Goal: Information Seeking & Learning: Check status

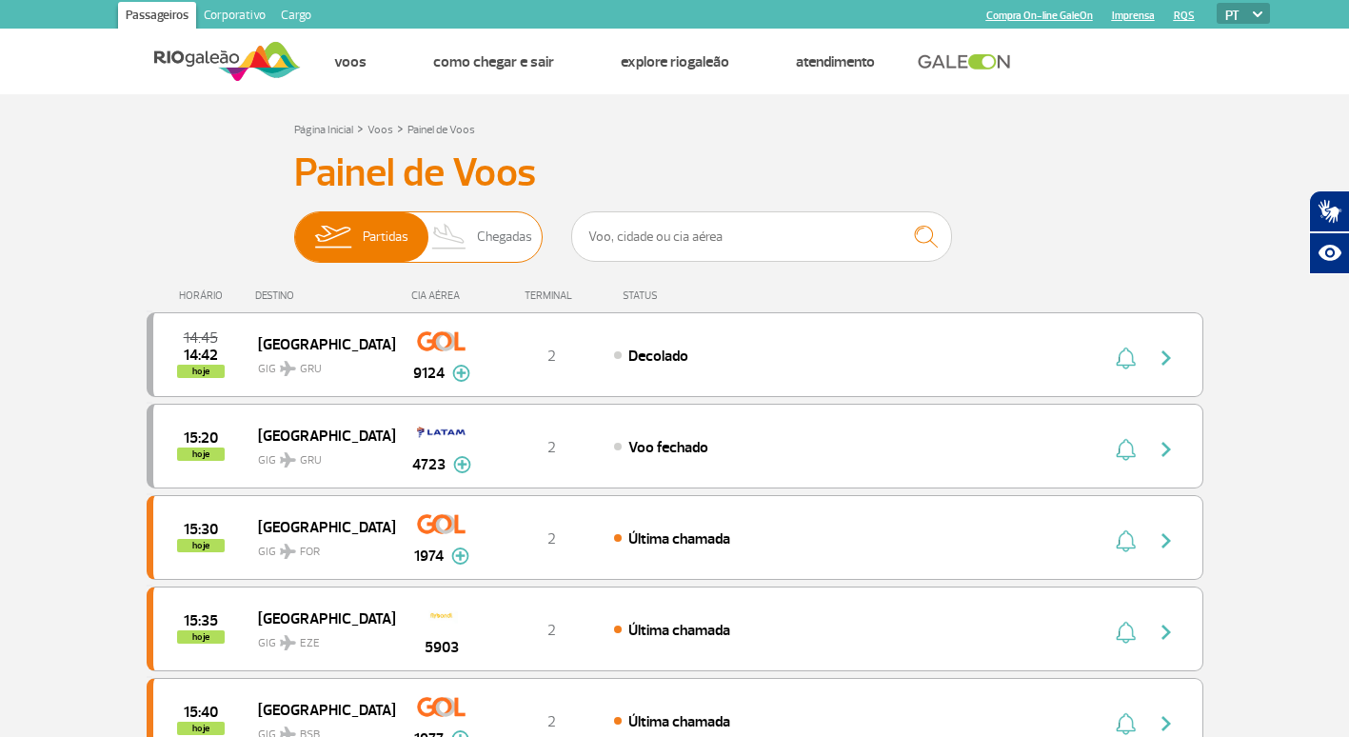
click at [502, 234] on span "Chegadas" at bounding box center [504, 236] width 55 height 49
click at [294, 227] on input "Partidas Chegadas" at bounding box center [294, 227] width 0 height 0
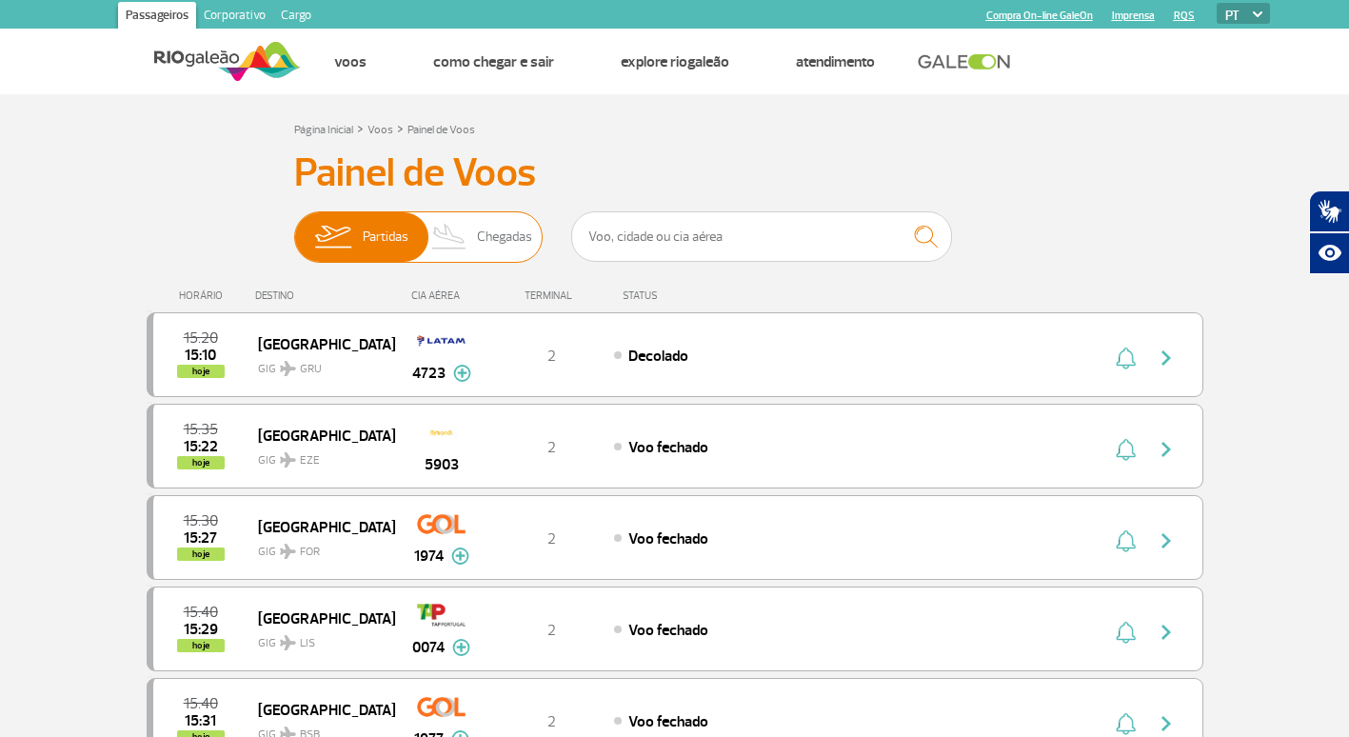
click at [502, 242] on span "Chegadas" at bounding box center [504, 236] width 55 height 49
click at [294, 227] on input "Partidas Chegadas" at bounding box center [294, 227] width 0 height 0
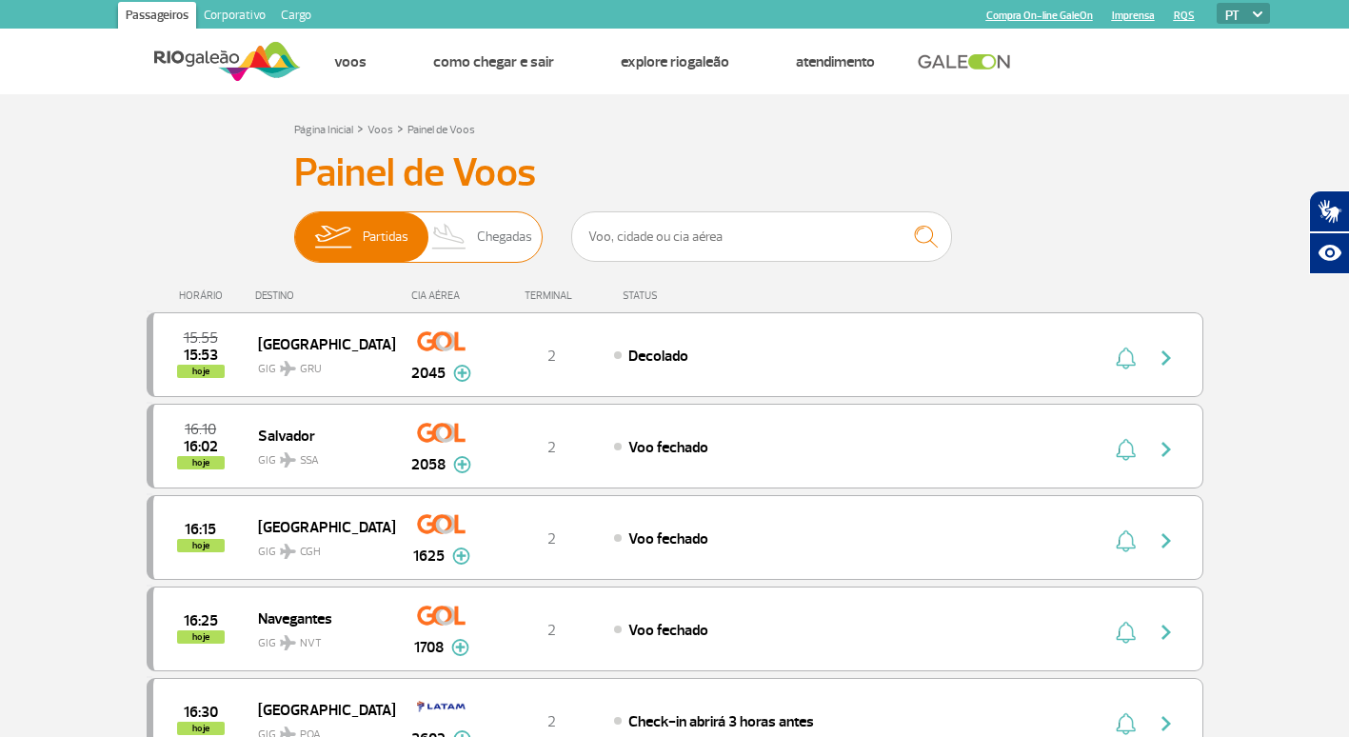
click at [507, 236] on span "Chegadas" at bounding box center [504, 236] width 55 height 49
click at [294, 227] on input "Partidas Chegadas" at bounding box center [294, 227] width 0 height 0
